Goal: Book appointment/travel/reservation

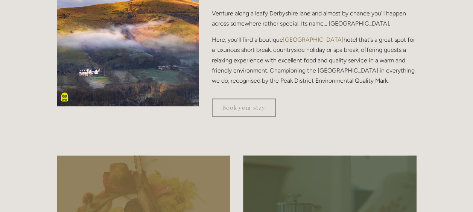
scroll to position [246, 0]
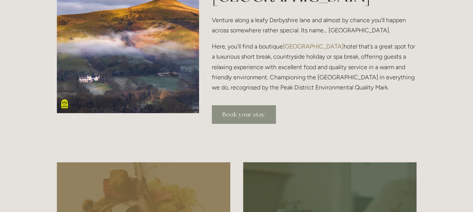
click at [259, 110] on link "Book your stay" at bounding box center [244, 114] width 64 height 18
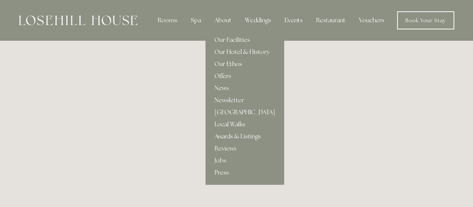
click at [231, 19] on div "About" at bounding box center [223, 20] width 29 height 15
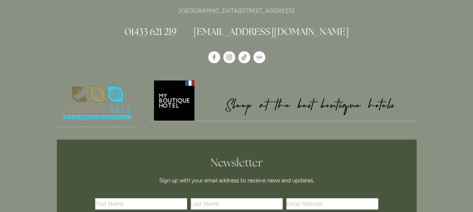
scroll to position [1796, 0]
